Goal: Obtain resource: Download file/media

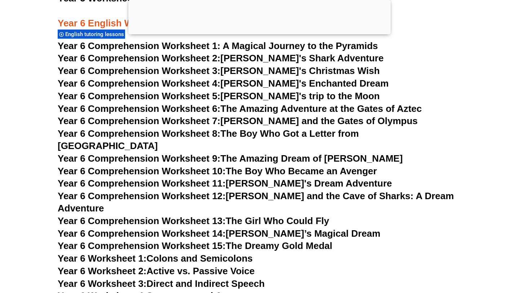
scroll to position [3747, 0]
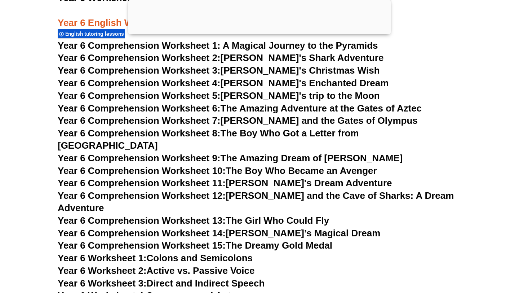
click at [289, 119] on link "Year 6 Comprehension Worksheet 7: [PERSON_NAME] and the Gates of Olympus" at bounding box center [238, 120] width 360 height 11
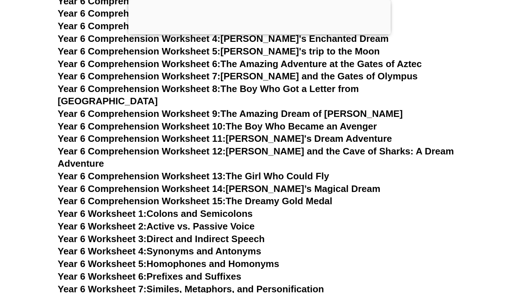
scroll to position [3792, 0]
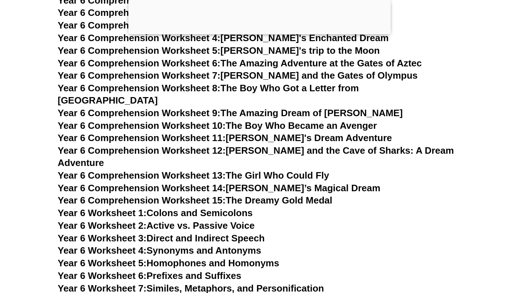
click at [341, 87] on link "Year 6 Comprehension Worksheet 8: The Boy Who Got a Letter from [GEOGRAPHIC_DAT…" at bounding box center [208, 94] width 301 height 23
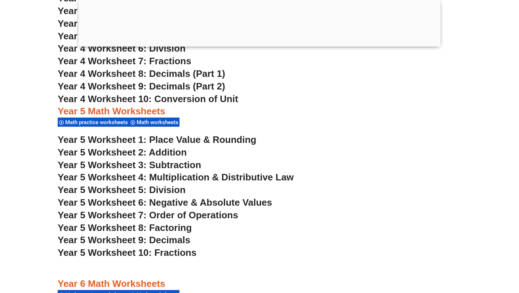
scroll to position [1508, 0]
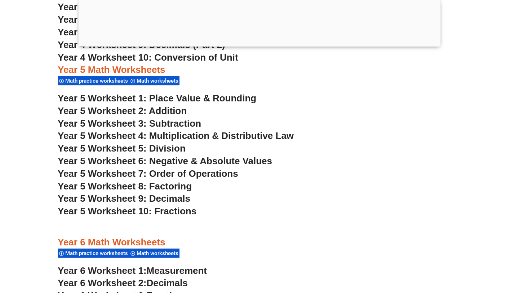
click at [214, 149] on h3 "Year 5 Worksheet 5: Division" at bounding box center [260, 148] width 404 height 12
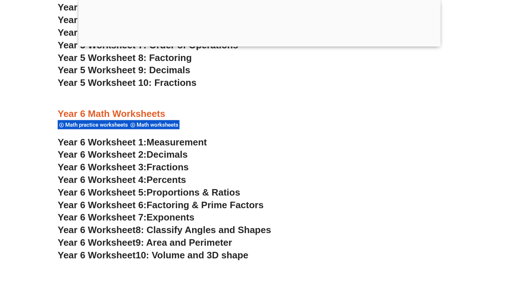
scroll to position [1683, 0]
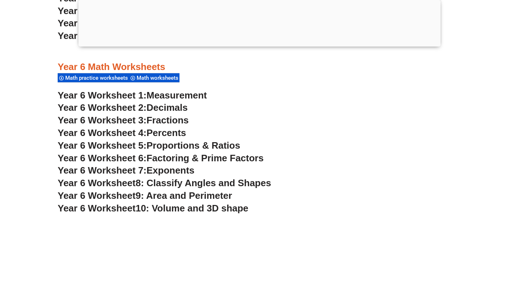
click at [184, 170] on span "Exponents" at bounding box center [171, 170] width 48 height 11
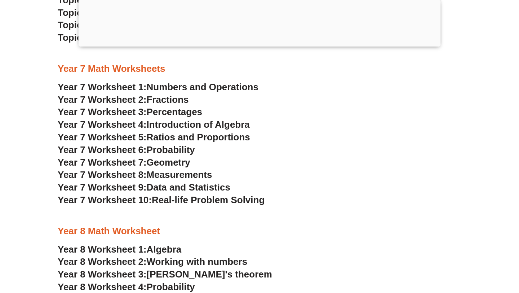
scroll to position [2202, 0]
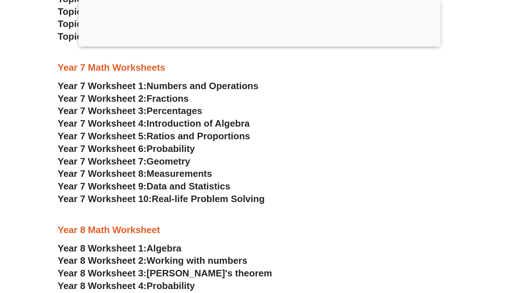
click at [207, 84] on span "Numbers and Operations" at bounding box center [203, 85] width 112 height 11
click at [175, 190] on span "Data and Statistics" at bounding box center [189, 186] width 84 height 11
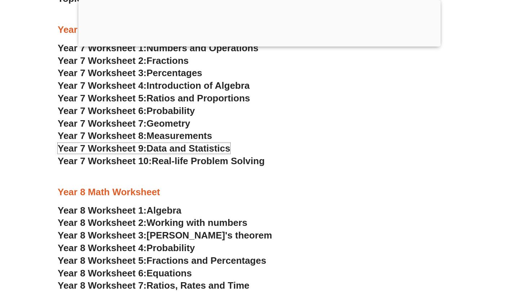
scroll to position [2241, 0]
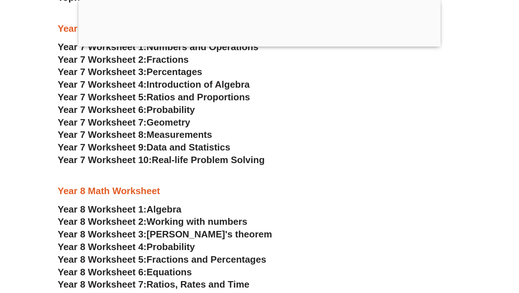
click at [167, 121] on span "Geometry" at bounding box center [169, 122] width 44 height 11
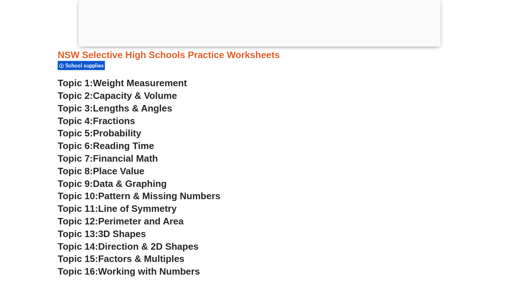
scroll to position [1964, 0]
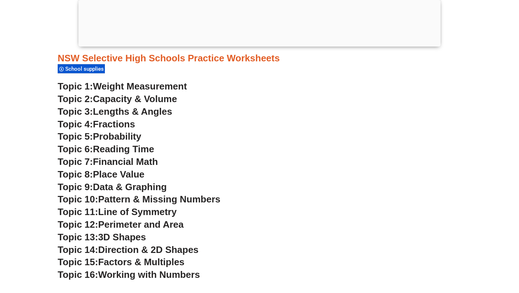
click at [120, 164] on span "Financial Math" at bounding box center [125, 161] width 65 height 11
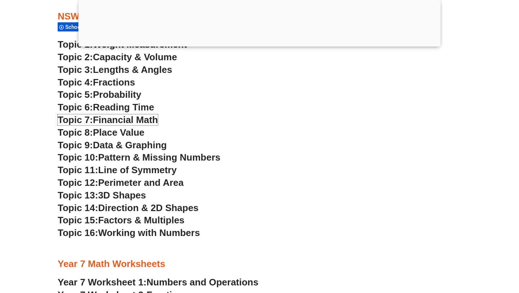
scroll to position [2028, 0]
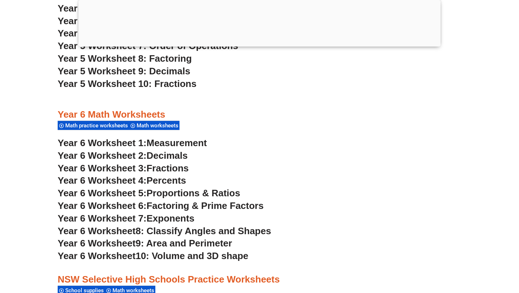
scroll to position [1543, 0]
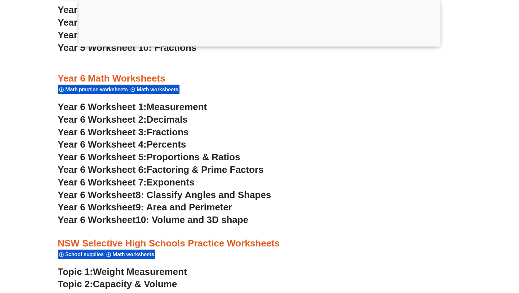
click at [169, 133] on span "Fractions" at bounding box center [168, 131] width 42 height 11
